Goal: Navigation & Orientation: Find specific page/section

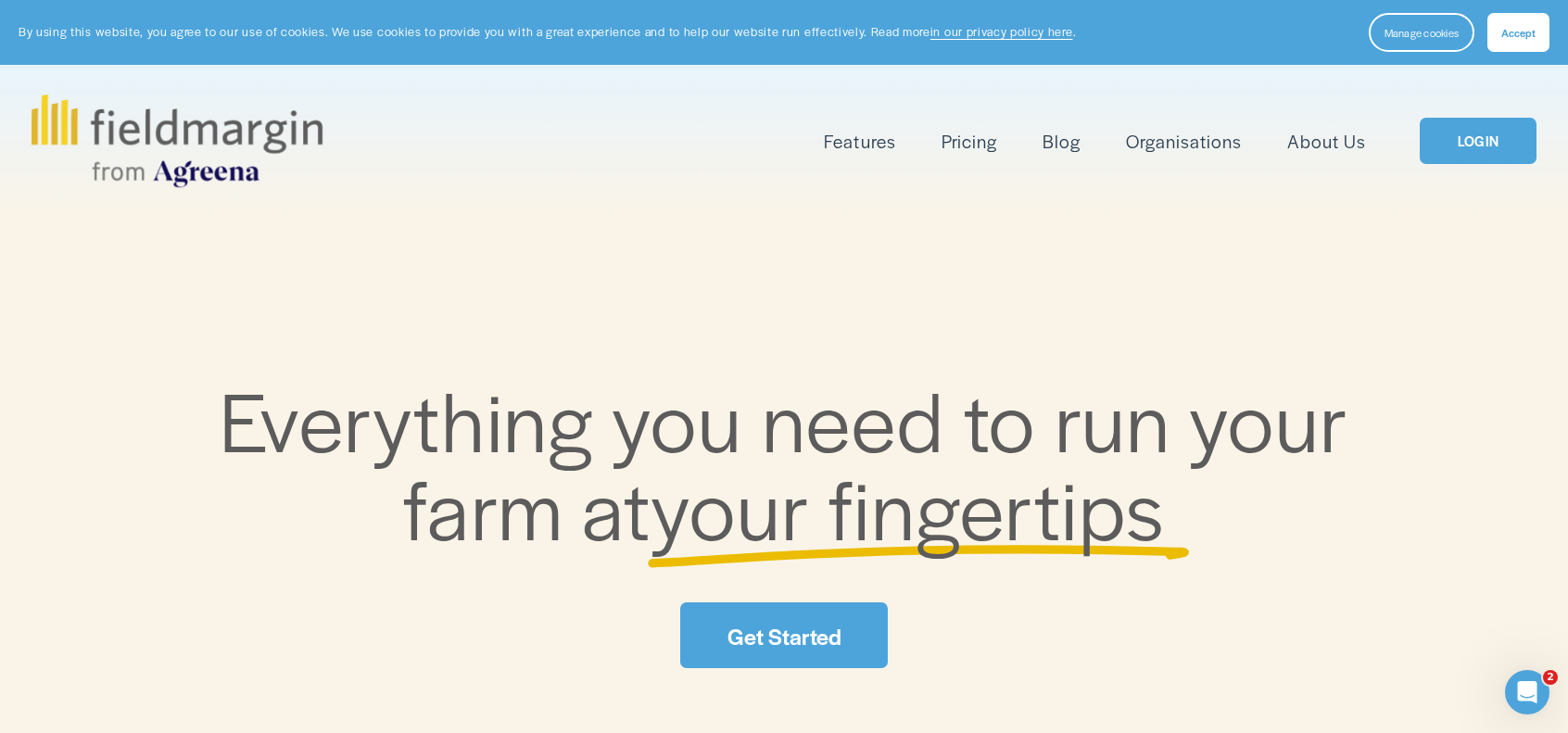
click at [1453, 150] on link "LOGIN" at bounding box center [1478, 141] width 117 height 47
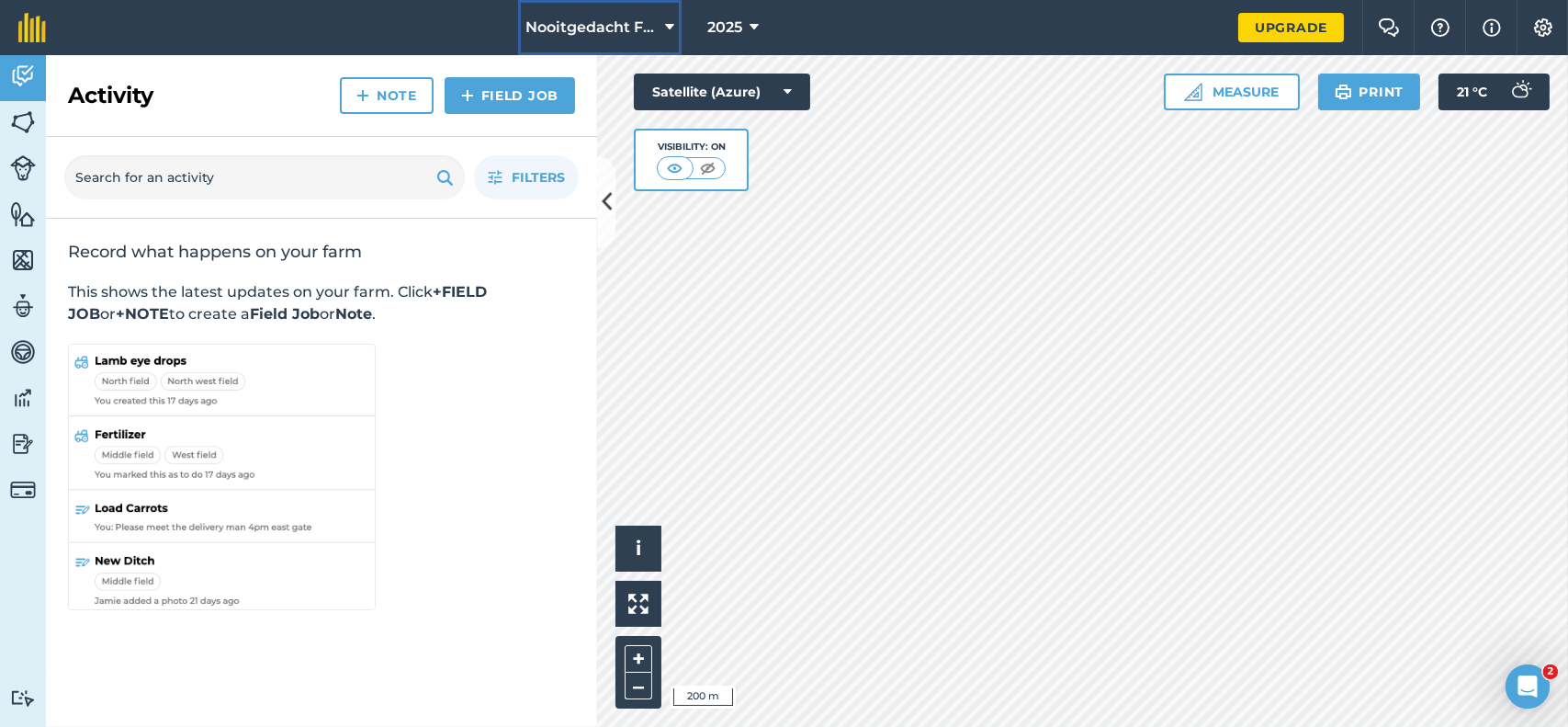
click at [668, 23] on icon at bounding box center [670, 28] width 9 height 22
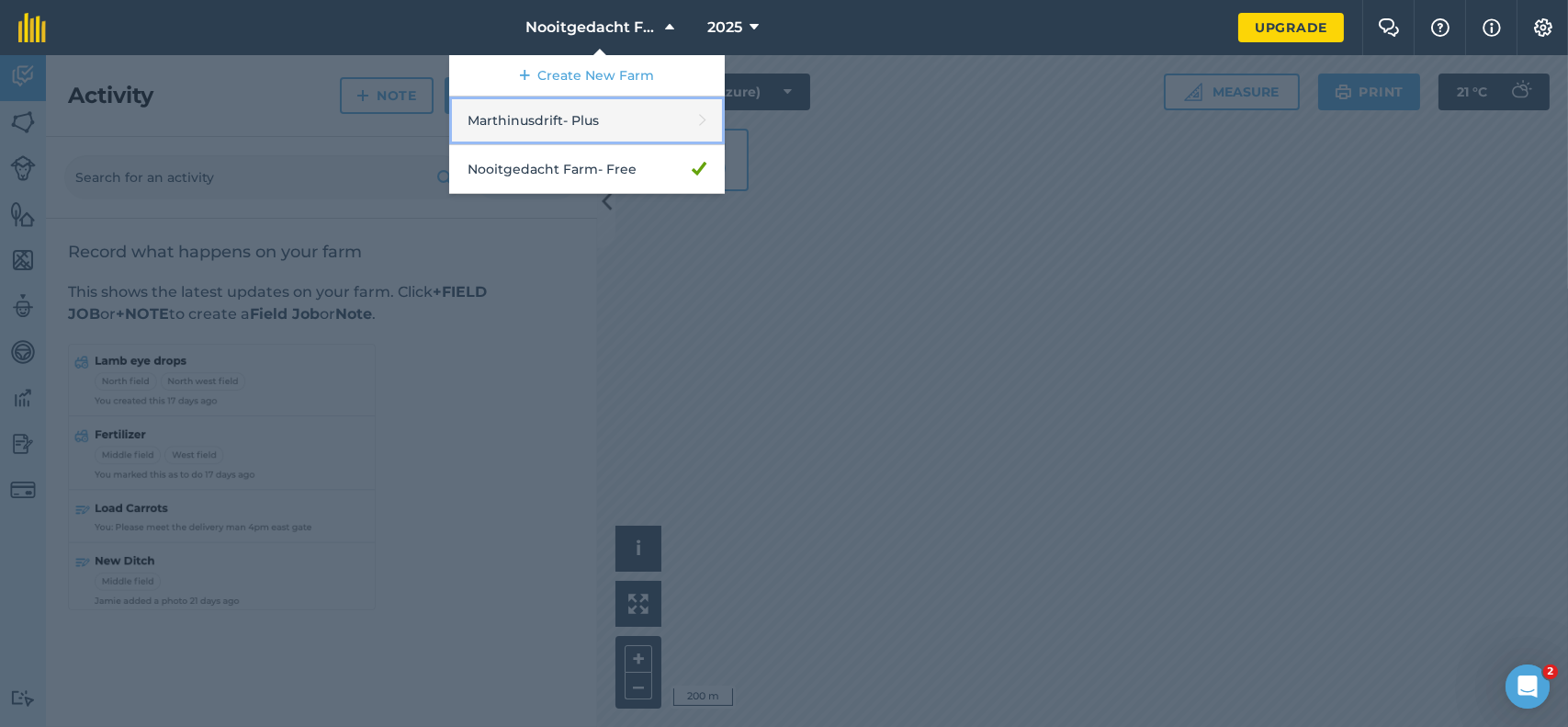
click at [593, 125] on link "Marthinusdrift - Plus" at bounding box center [587, 121] width 276 height 49
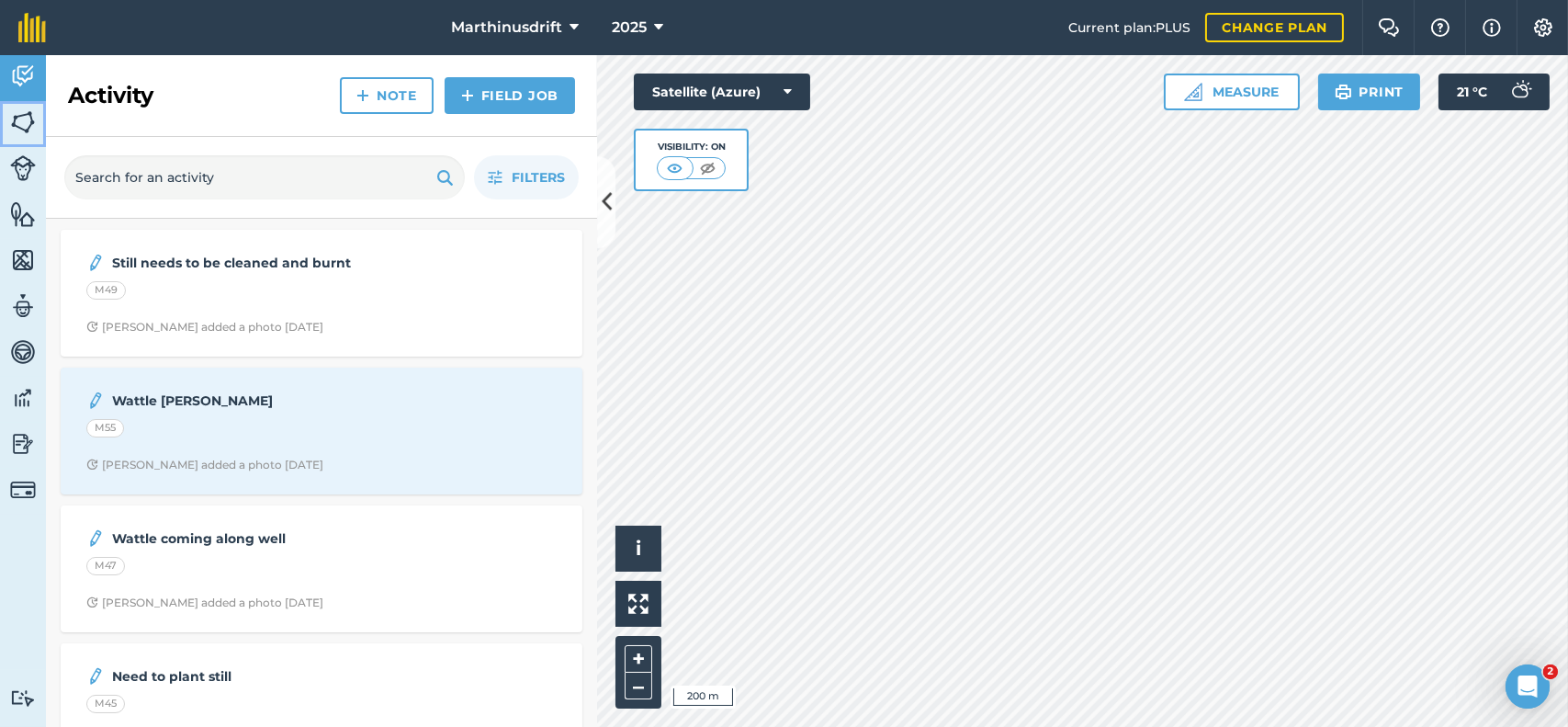
click at [27, 128] on img at bounding box center [23, 121] width 26 height 27
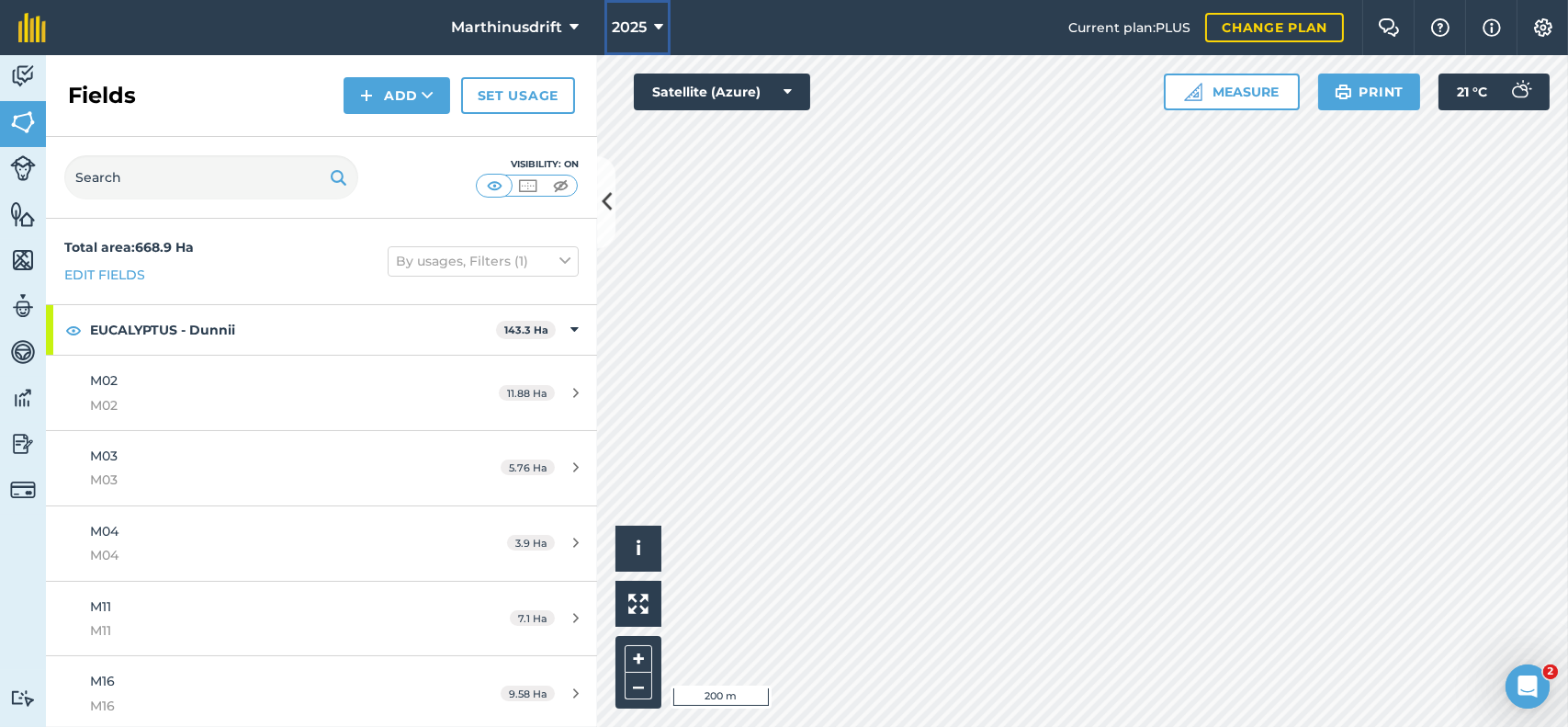
click at [661, 32] on icon at bounding box center [659, 28] width 9 height 22
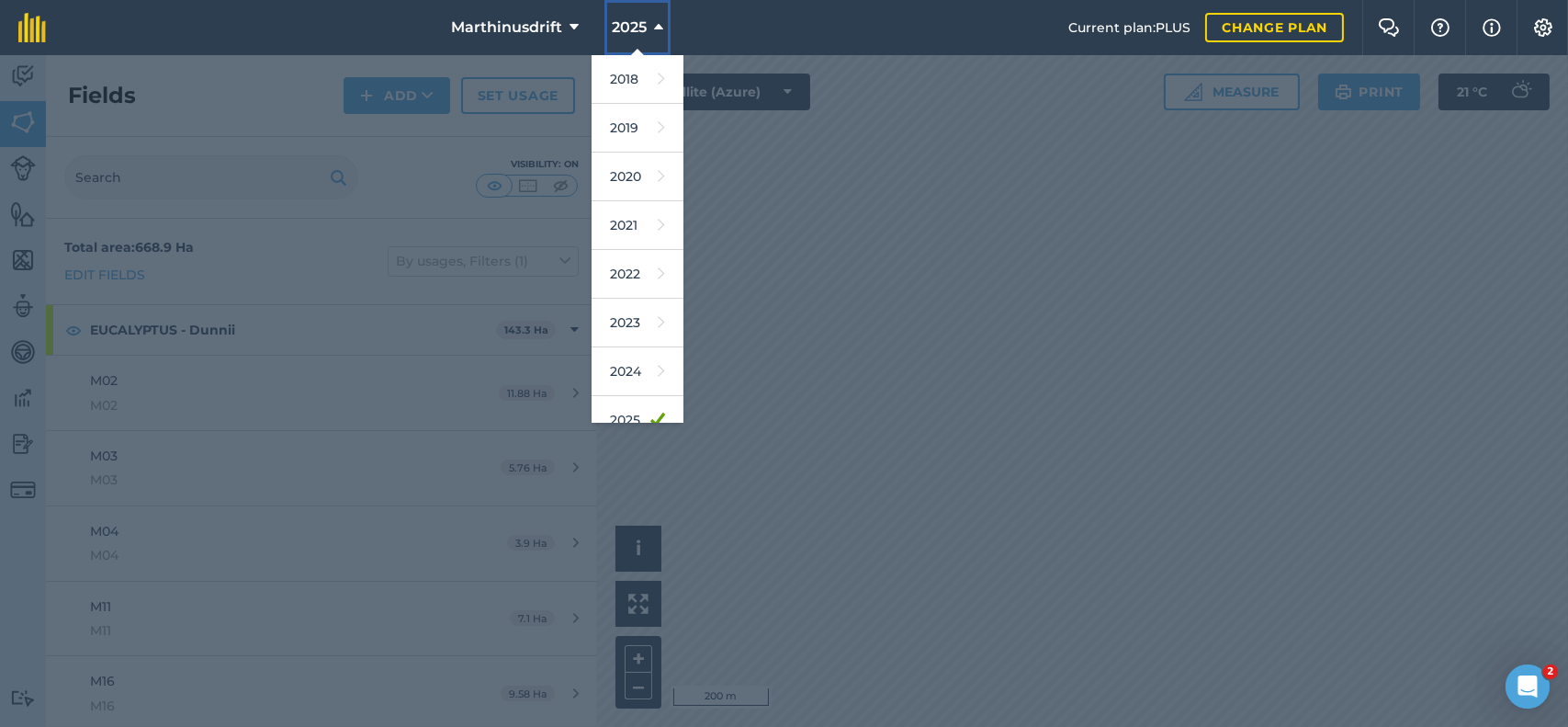
click at [659, 32] on icon at bounding box center [659, 28] width 9 height 22
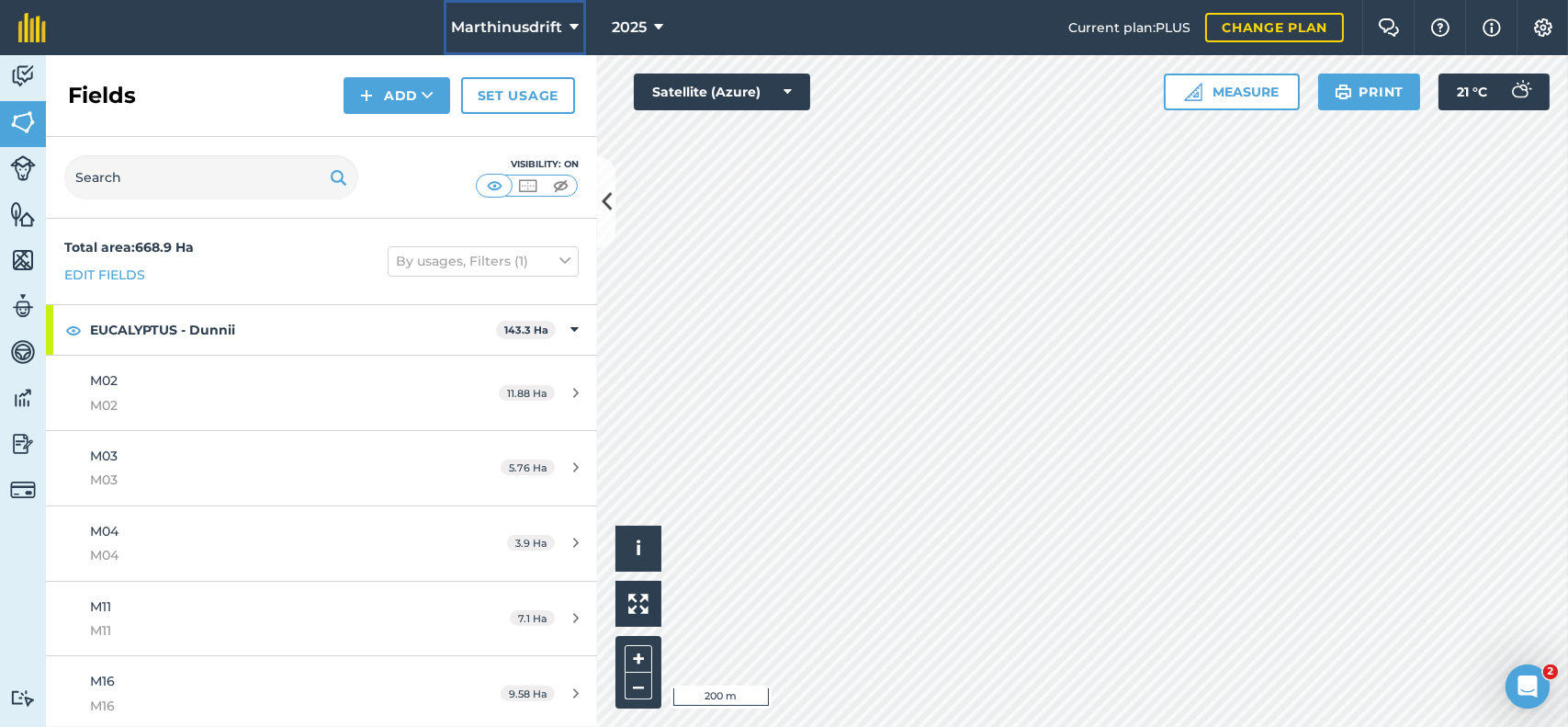
click at [580, 20] on button "Marthinusdrift" at bounding box center [515, 27] width 142 height 55
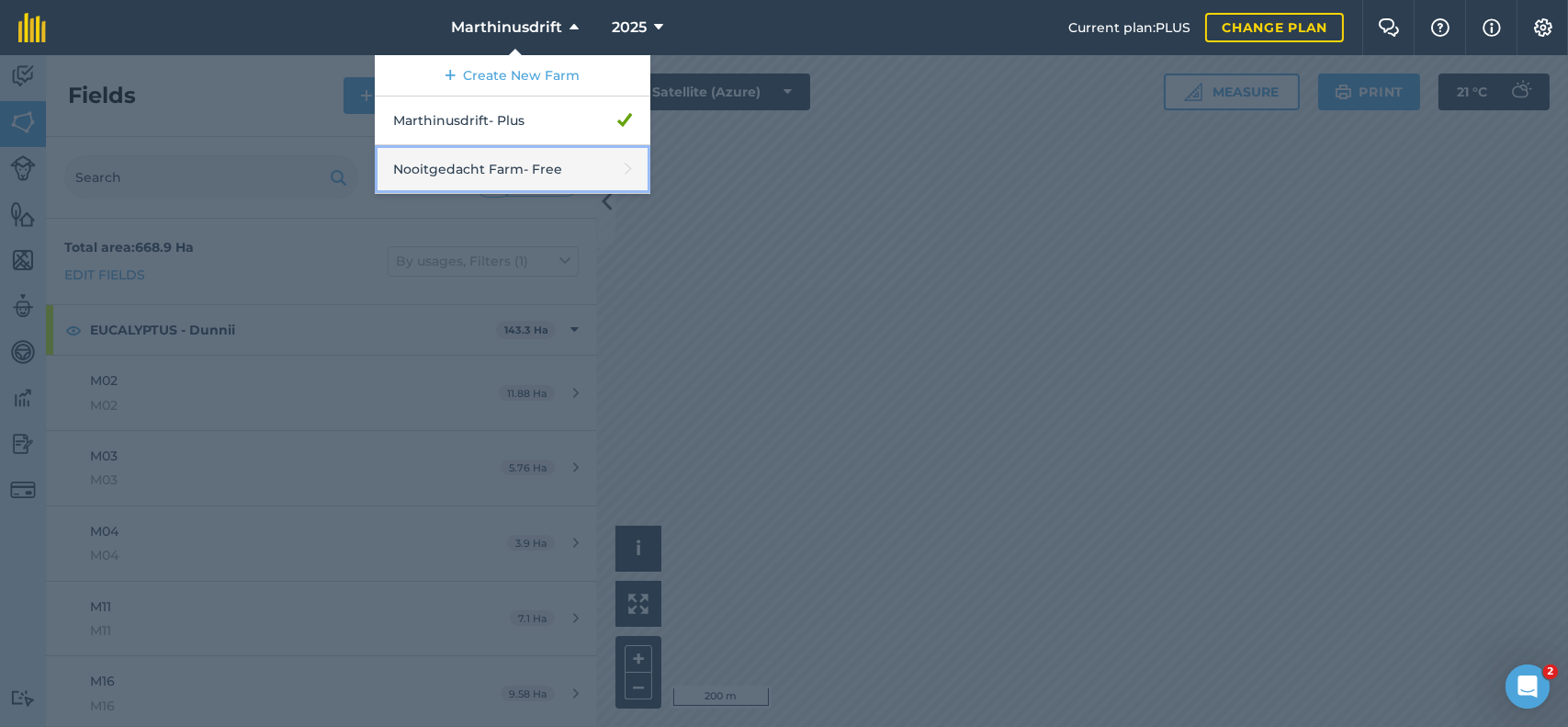
click at [527, 158] on link "Nooitgedacht Farm - Free" at bounding box center [512, 169] width 276 height 49
